Goal: Task Accomplishment & Management: Complete application form

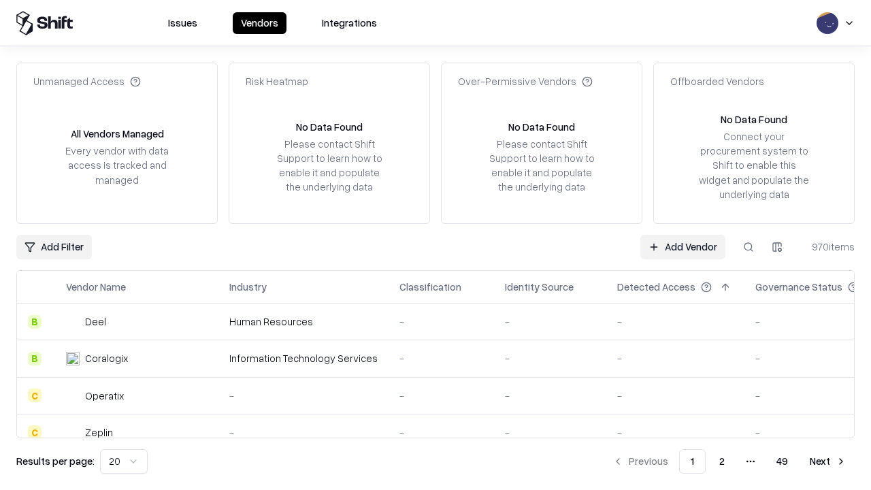
click at [682, 246] on link "Add Vendor" at bounding box center [682, 247] width 85 height 24
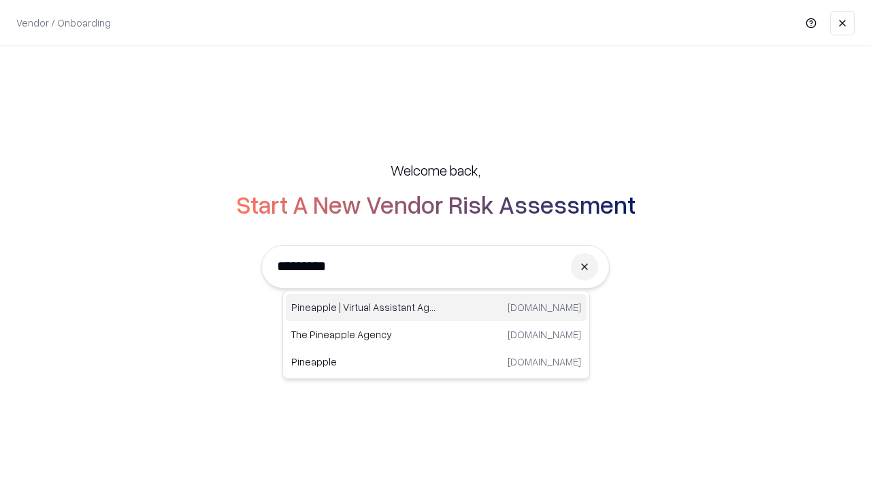
click at [436, 307] on div "Pineapple | Virtual Assistant Agency [DOMAIN_NAME]" at bounding box center [436, 307] width 301 height 27
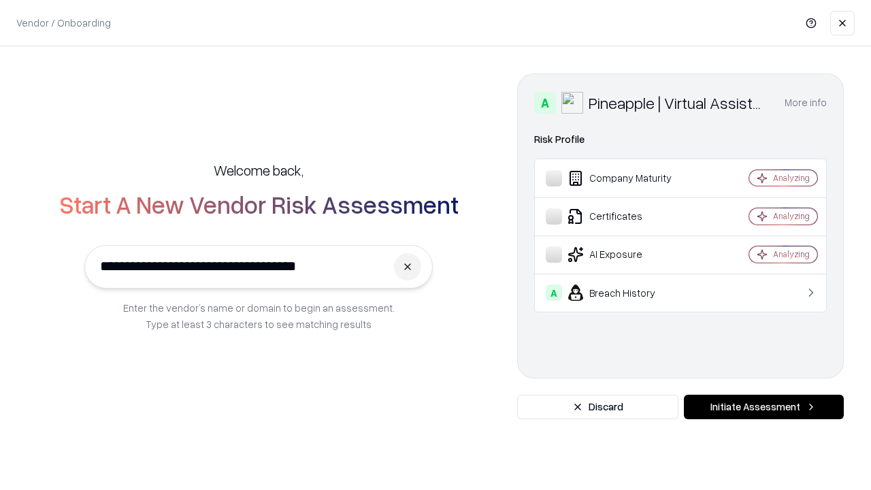
type input "**********"
click at [763, 407] on button "Initiate Assessment" at bounding box center [763, 406] width 160 height 24
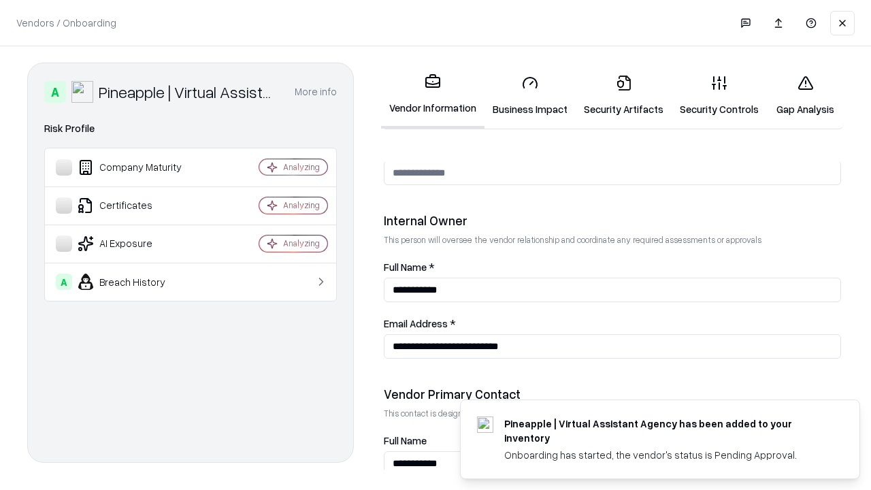
scroll to position [705, 0]
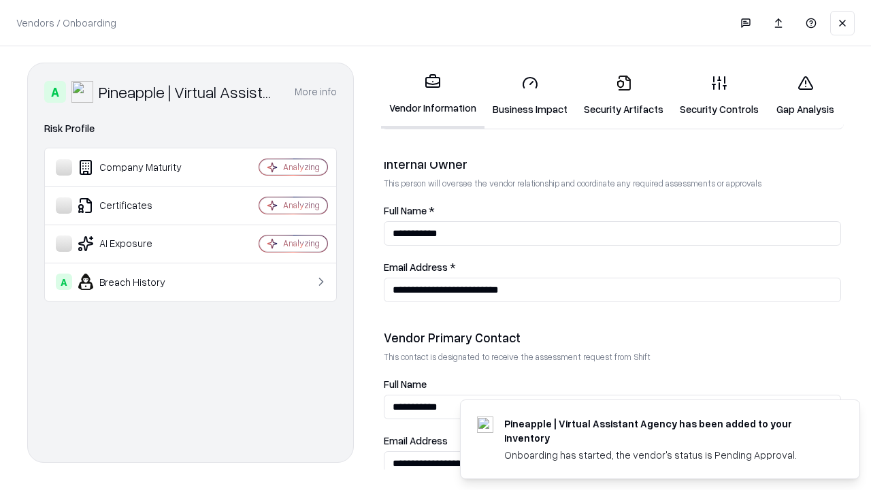
click at [530, 95] on link "Business Impact" at bounding box center [529, 95] width 91 height 63
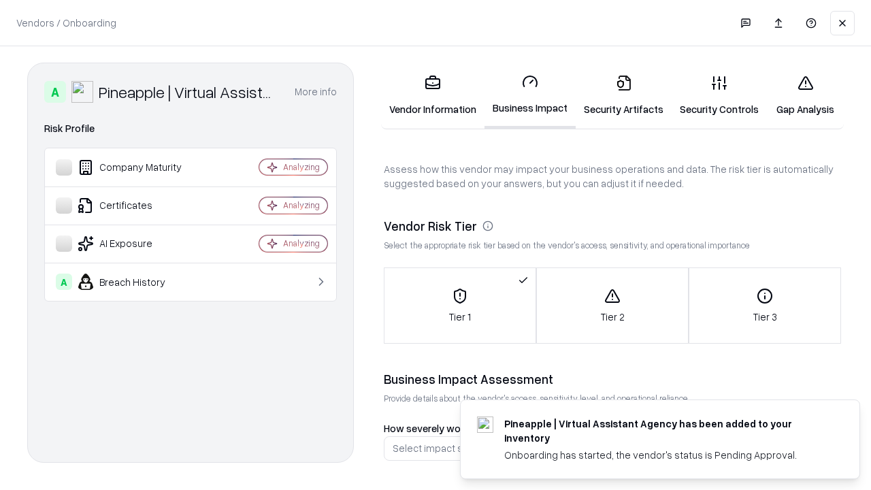
click at [623, 95] on link "Security Artifacts" at bounding box center [623, 95] width 96 height 63
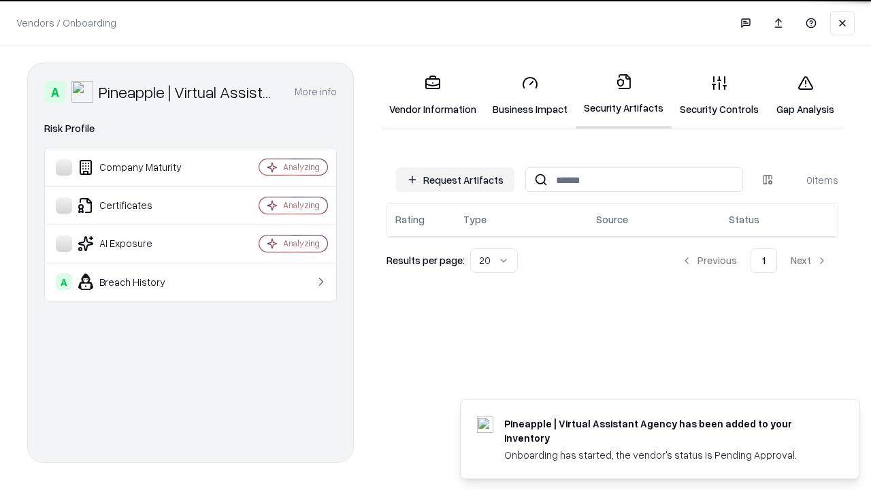
click at [455, 179] on button "Request Artifacts" at bounding box center [455, 179] width 118 height 24
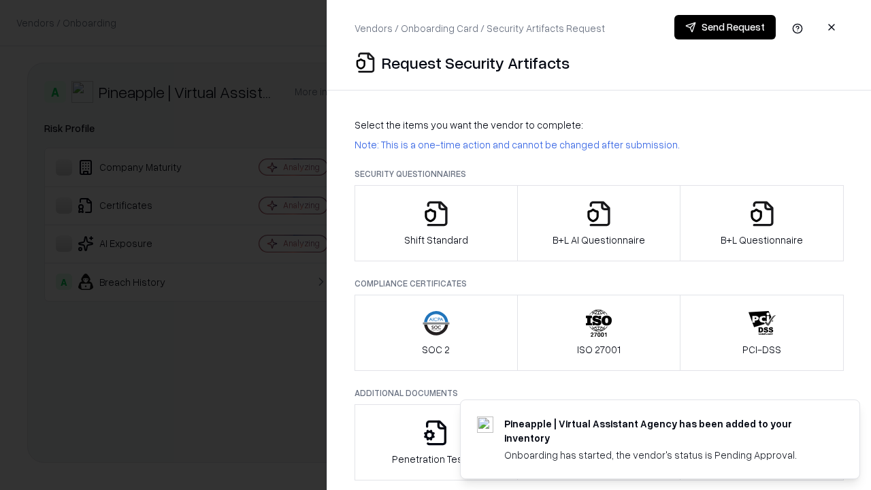
click at [435, 223] on icon "button" at bounding box center [435, 213] width 27 height 27
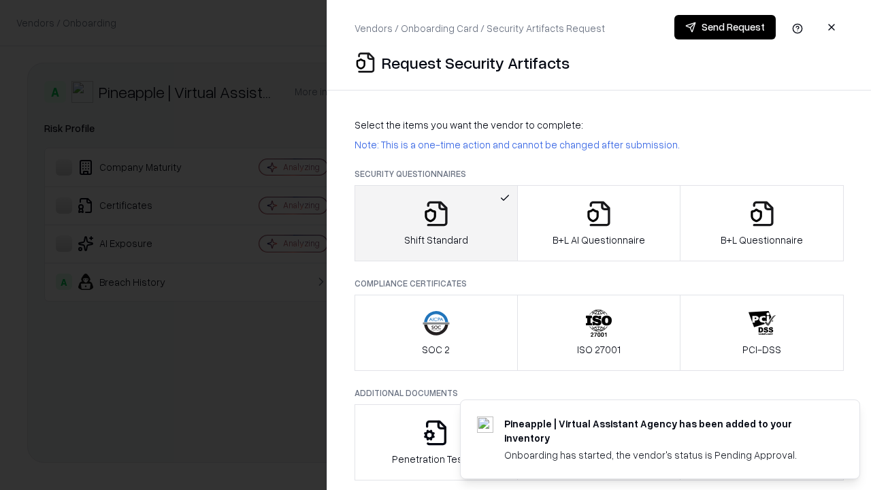
click at [724, 27] on button "Send Request" at bounding box center [724, 27] width 101 height 24
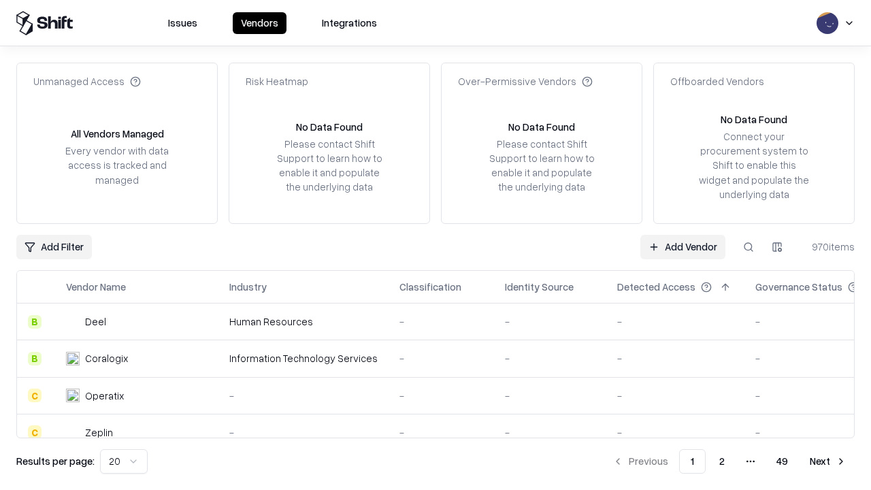
click at [748, 246] on button at bounding box center [748, 247] width 24 height 24
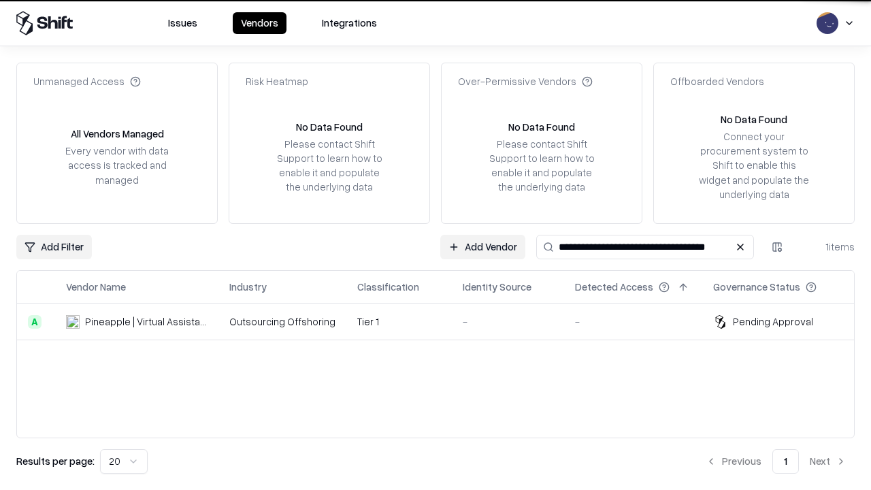
type input "**********"
click at [443, 321] on td "Tier 1" at bounding box center [398, 321] width 105 height 37
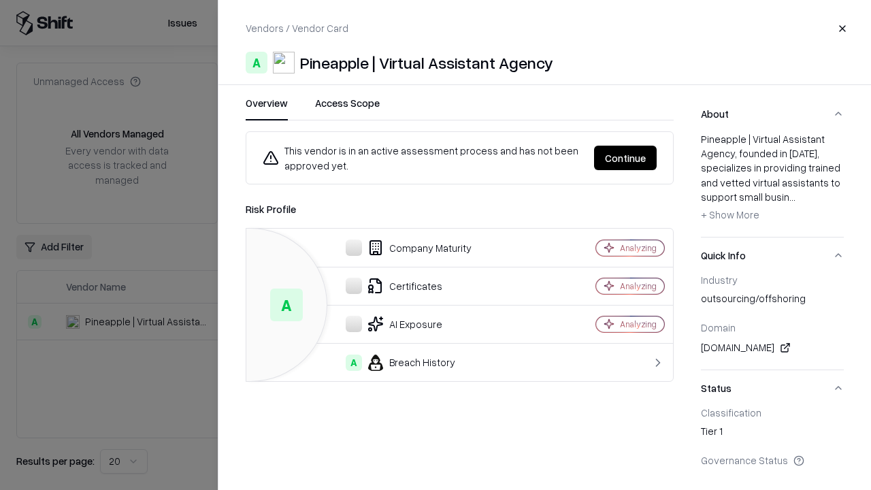
click at [625, 158] on button "Continue" at bounding box center [625, 158] width 63 height 24
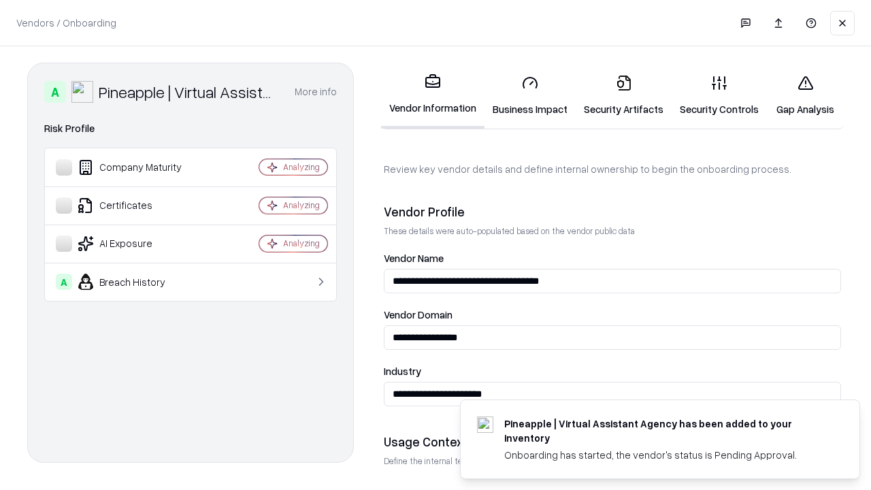
click at [623, 95] on link "Security Artifacts" at bounding box center [623, 95] width 96 height 63
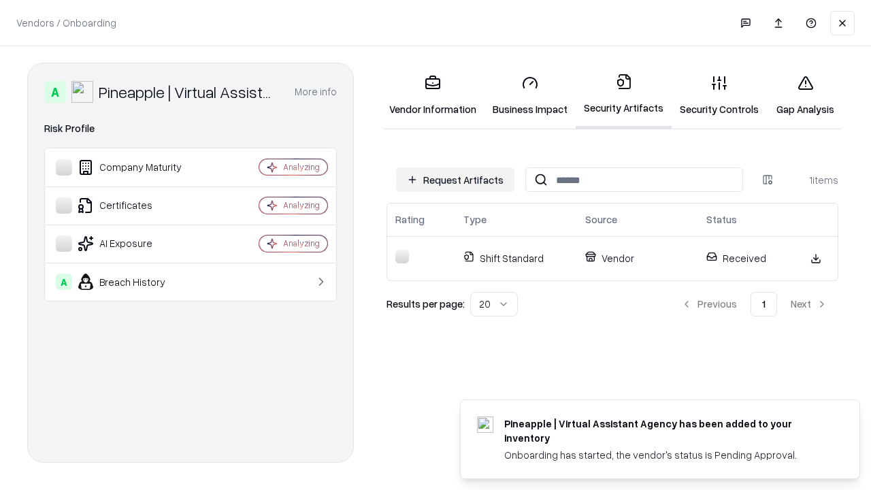
click at [719, 95] on link "Security Controls" at bounding box center [718, 95] width 95 height 63
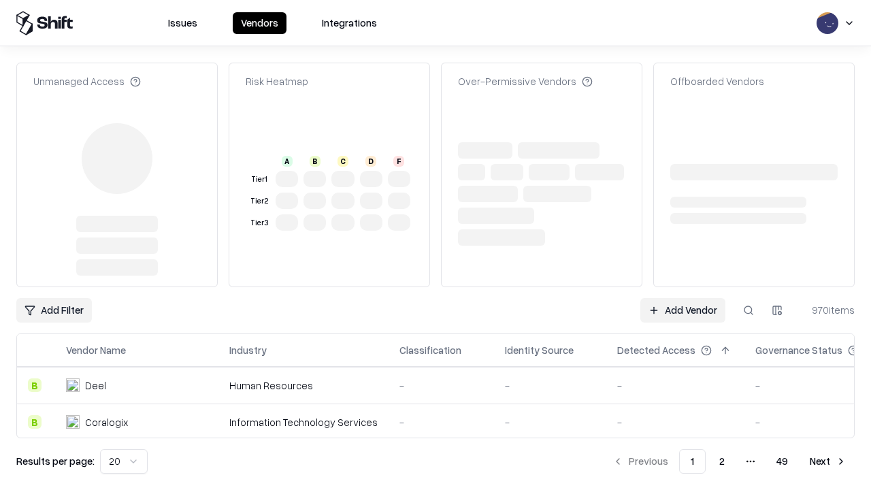
click at [682, 298] on link "Add Vendor" at bounding box center [682, 310] width 85 height 24
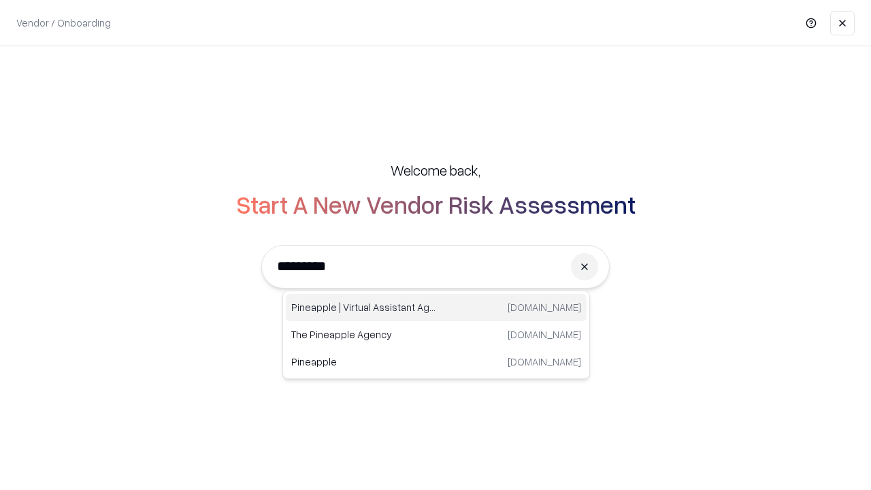
click at [436, 307] on div "Pineapple | Virtual Assistant Agency [DOMAIN_NAME]" at bounding box center [436, 307] width 301 height 27
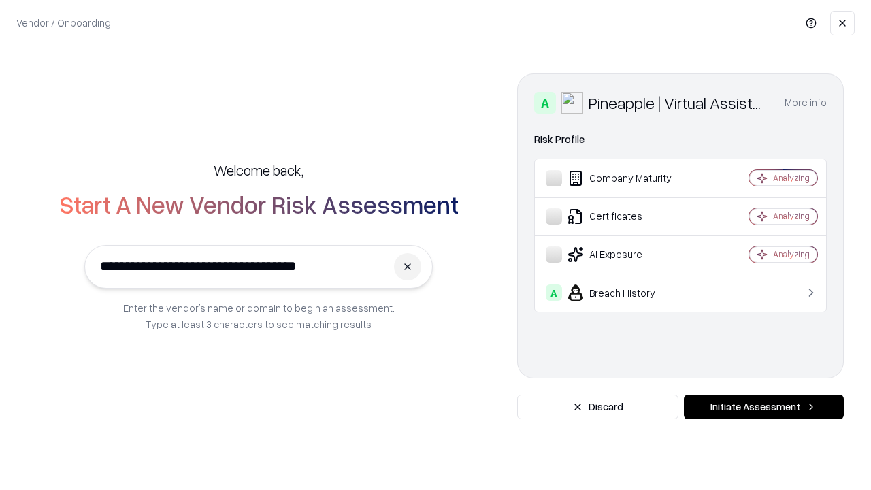
type input "**********"
click at [763, 407] on button "Initiate Assessment" at bounding box center [763, 406] width 160 height 24
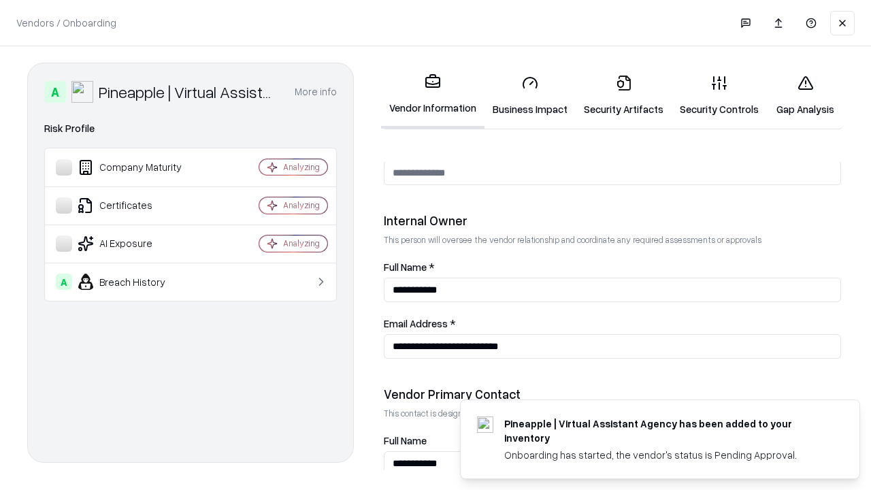
scroll to position [705, 0]
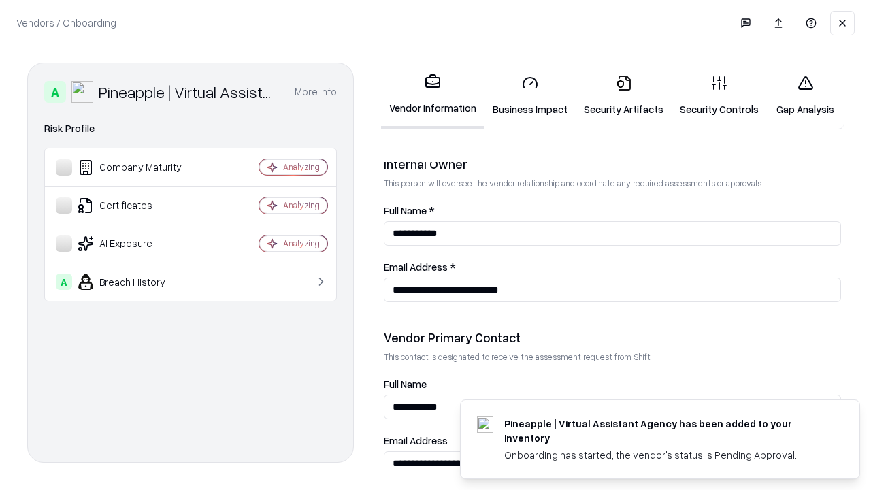
click at [805, 95] on link "Gap Analysis" at bounding box center [804, 95] width 77 height 63
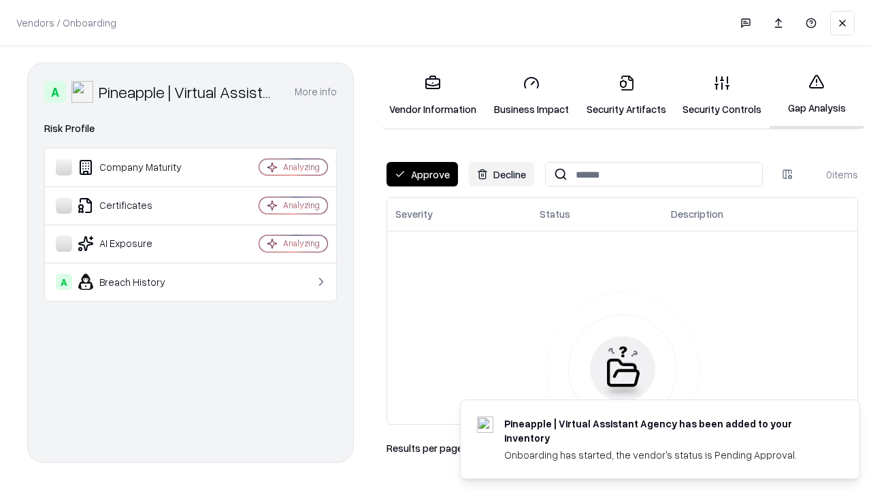
click at [422, 174] on button "Approve" at bounding box center [421, 174] width 71 height 24
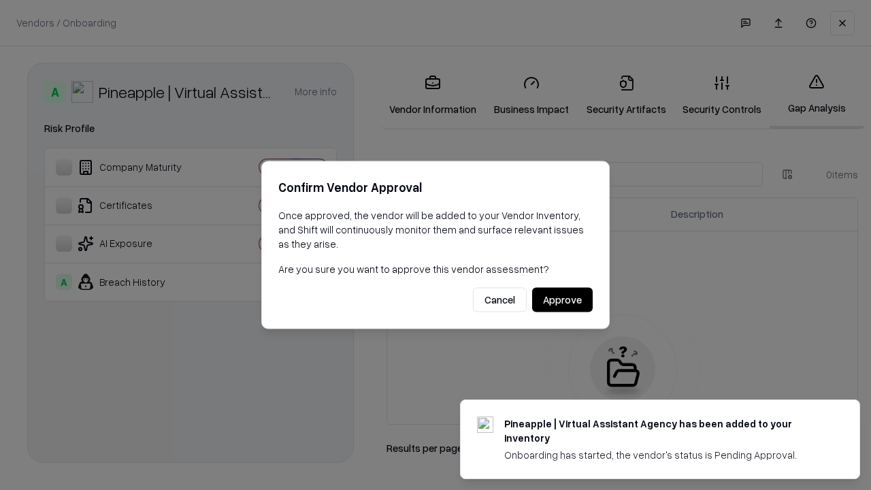
click at [562, 299] on button "Approve" at bounding box center [562, 300] width 61 height 24
